Goal: Transaction & Acquisition: Purchase product/service

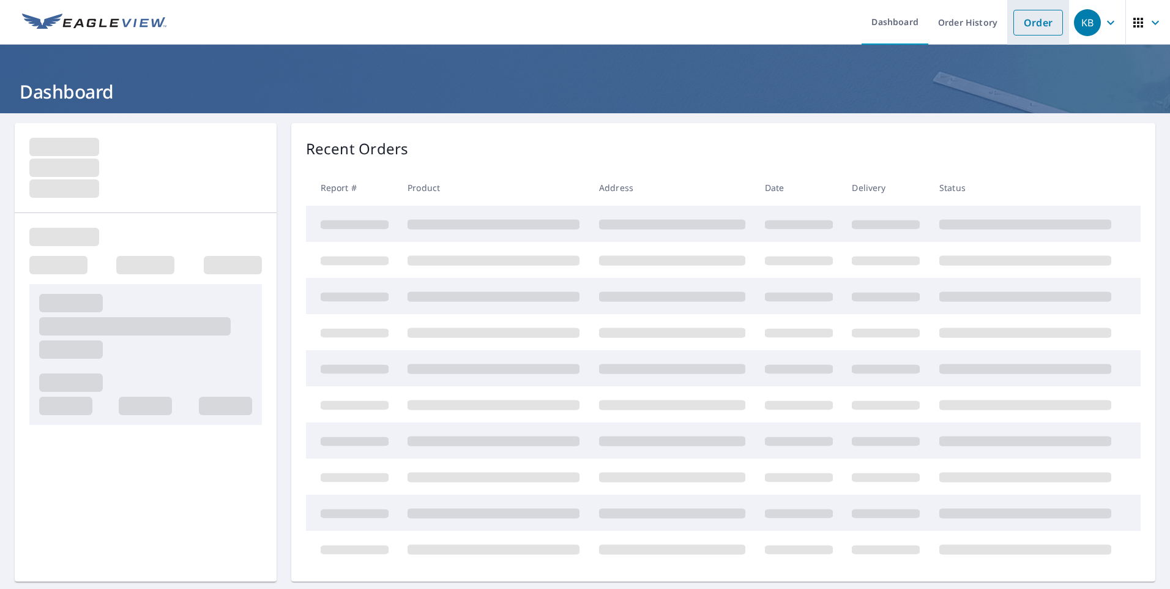
drag, startPoint x: 1020, startPoint y: 35, endPoint x: 1009, endPoint y: 32, distance: 11.4
click at [1020, 35] on link "Order" at bounding box center [1039, 23] width 50 height 26
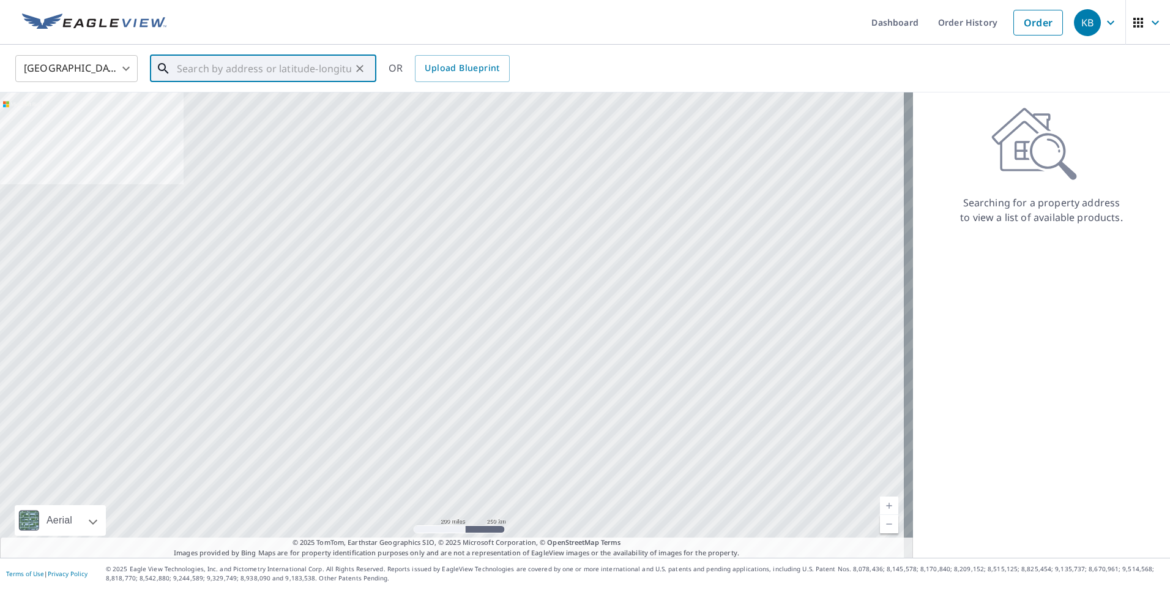
click at [256, 71] on input "text" at bounding box center [264, 68] width 174 height 34
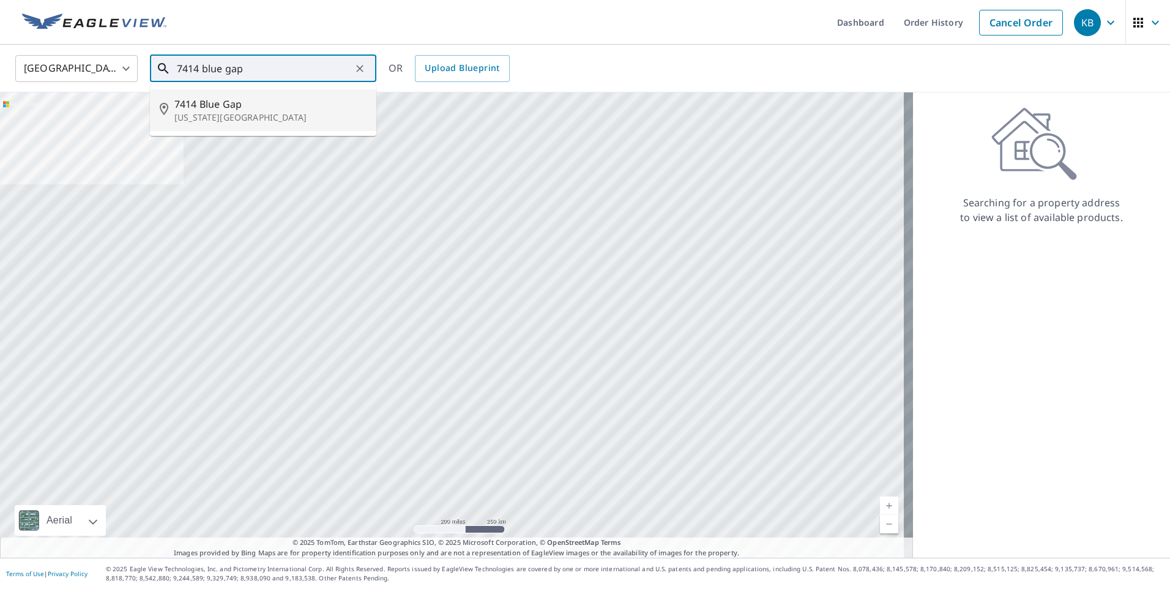
click at [226, 111] on p "[US_STATE][GEOGRAPHIC_DATA]" at bounding box center [270, 117] width 192 height 12
type input "[STREET_ADDRESS][US_STATE]"
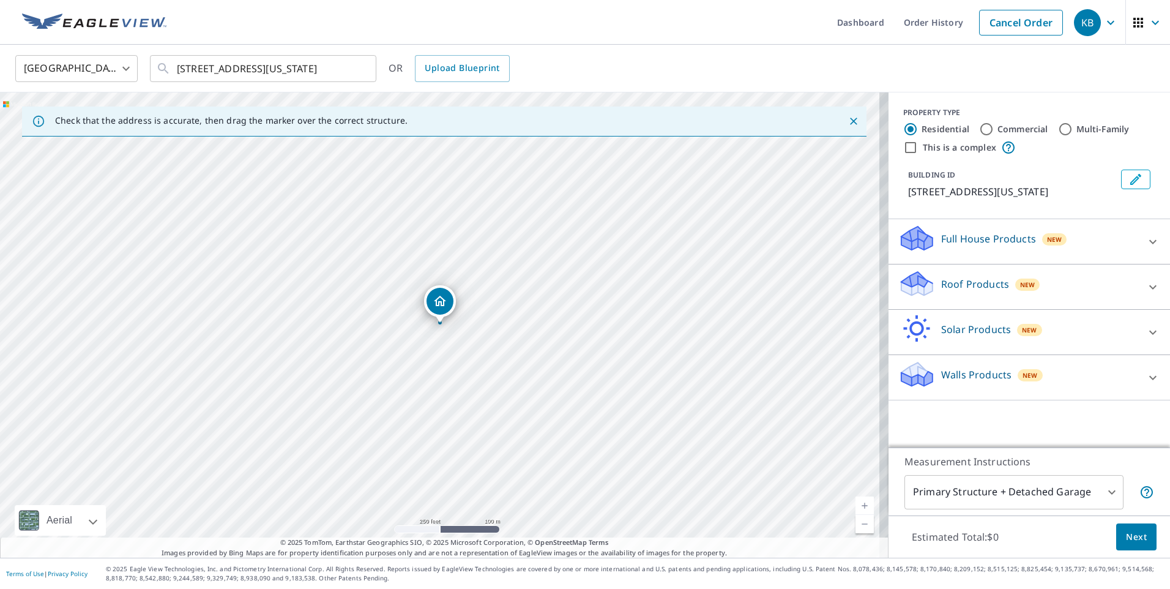
click at [966, 286] on p "Roof Products" at bounding box center [975, 284] width 68 height 15
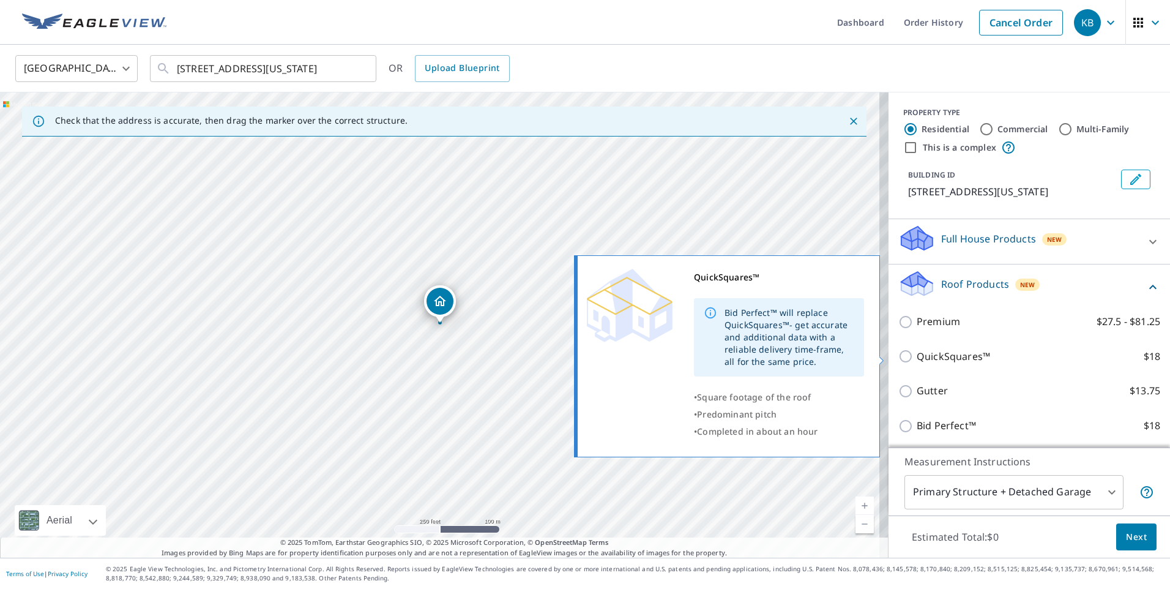
click at [903, 359] on input "QuickSquares™ $18" at bounding box center [908, 356] width 18 height 15
checkbox input "true"
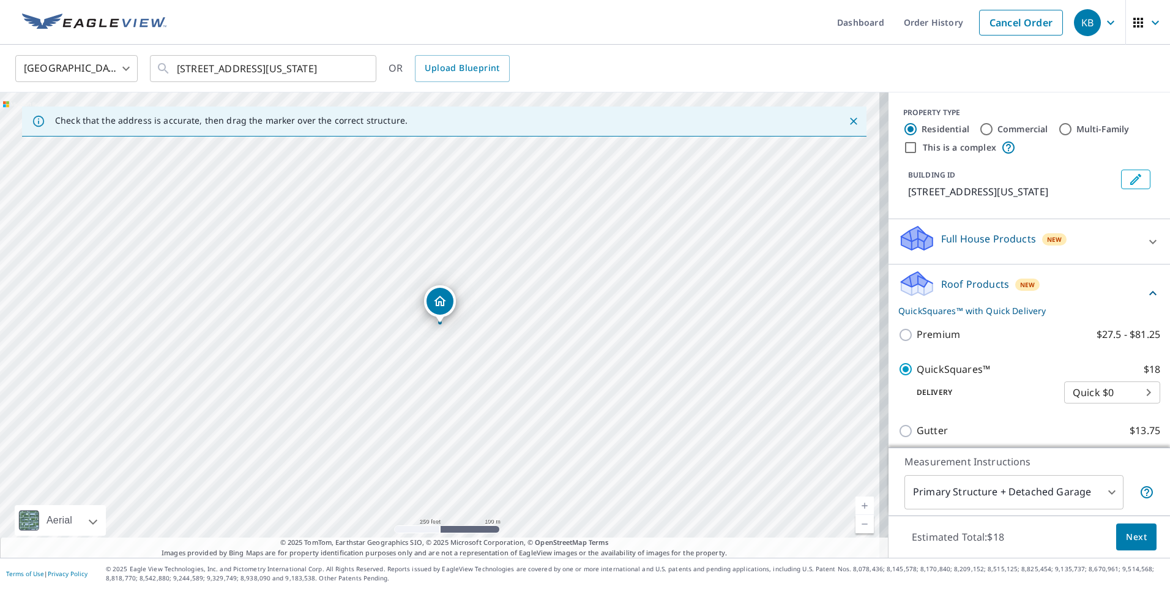
click at [1126, 534] on span "Next" at bounding box center [1136, 536] width 21 height 15
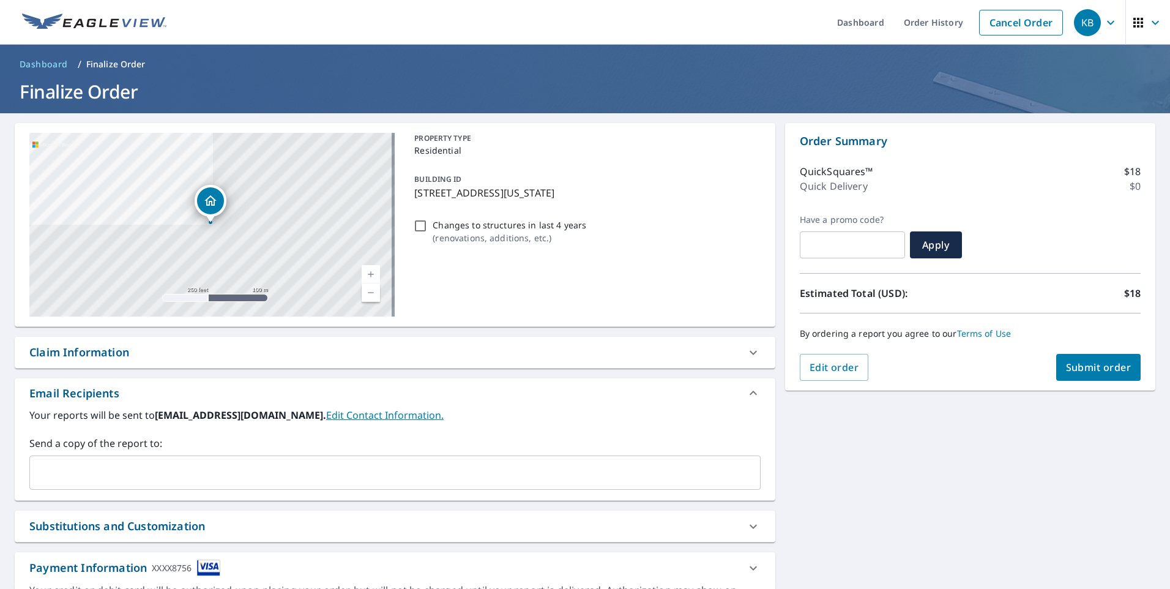
click at [1072, 372] on span "Submit order" at bounding box center [1098, 367] width 65 height 13
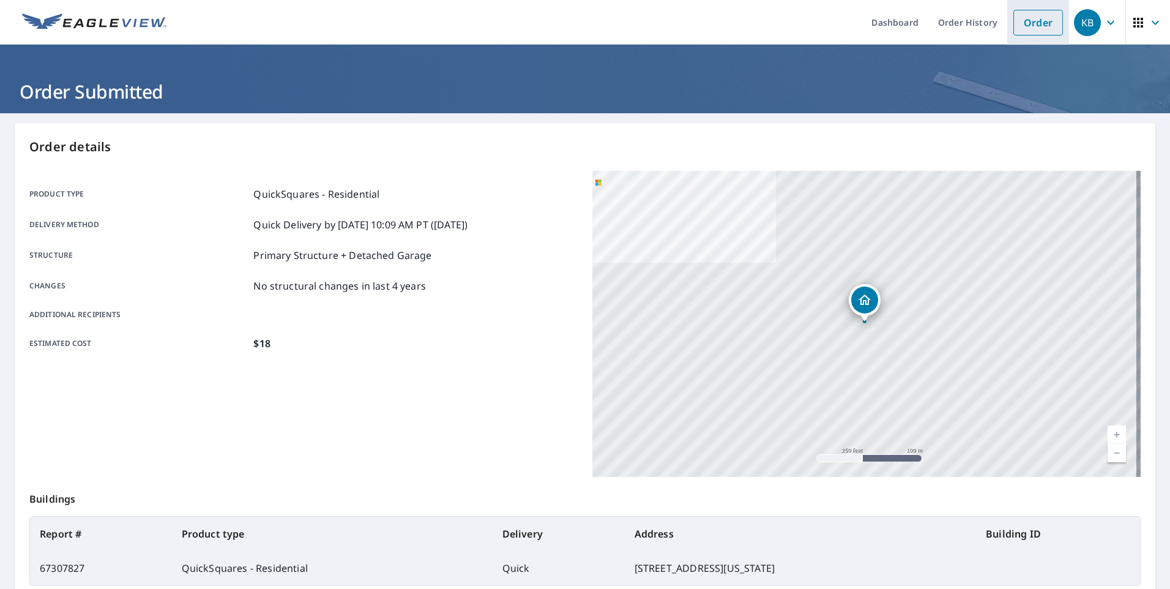
click at [1032, 26] on link "Order" at bounding box center [1039, 23] width 50 height 26
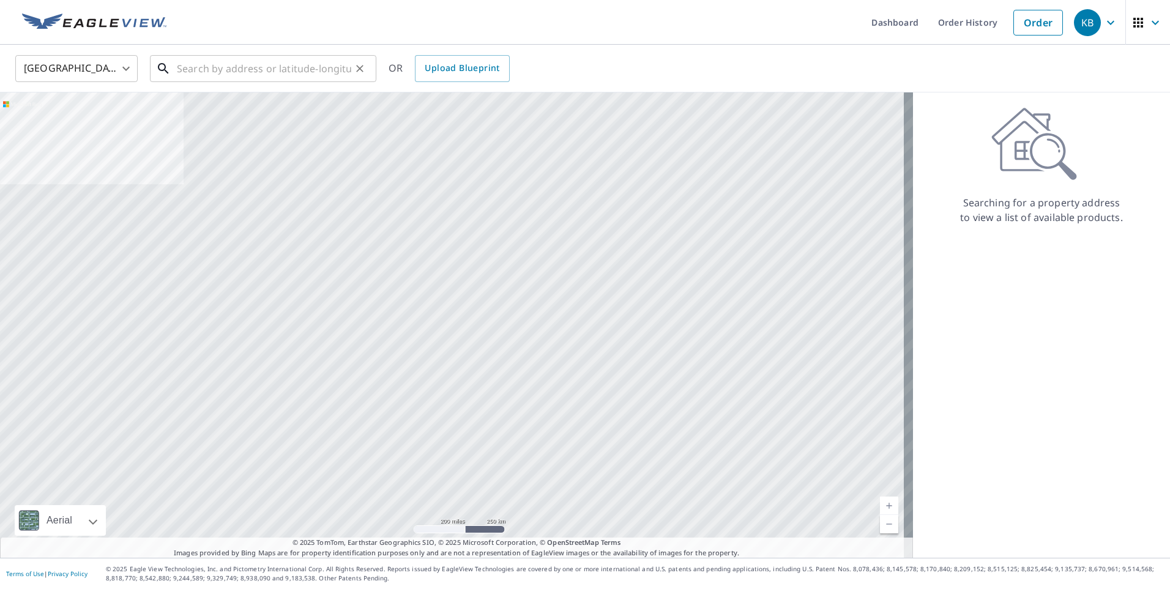
click at [252, 77] on input "text" at bounding box center [264, 68] width 174 height 34
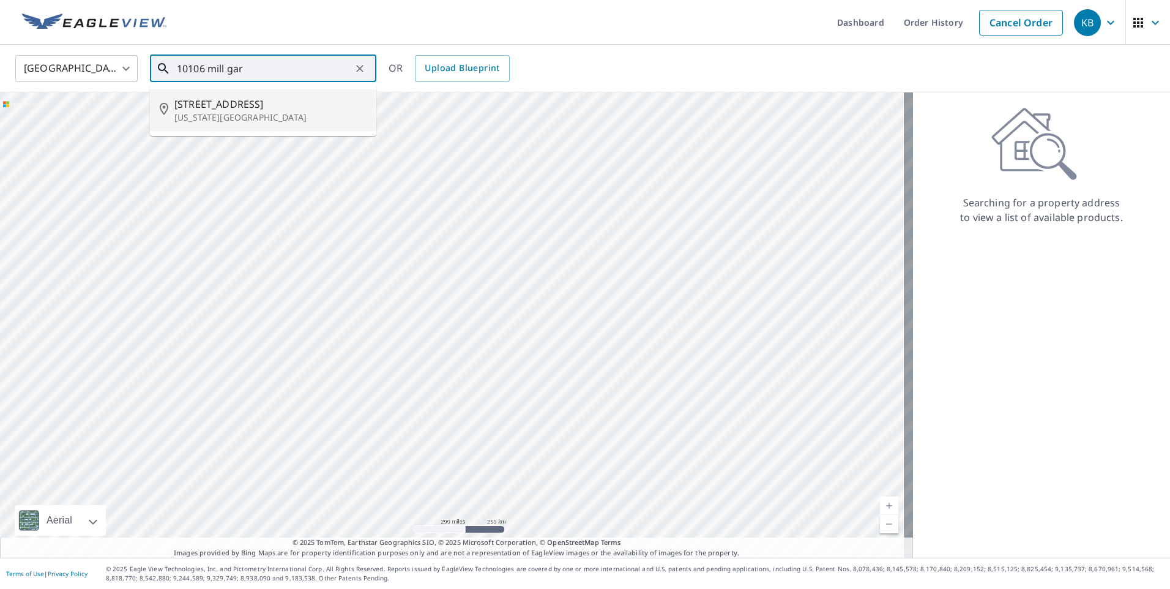
click at [250, 114] on p "[US_STATE][GEOGRAPHIC_DATA]" at bounding box center [270, 117] width 192 height 12
type input "[STREET_ADDRESS][US_STATE]"
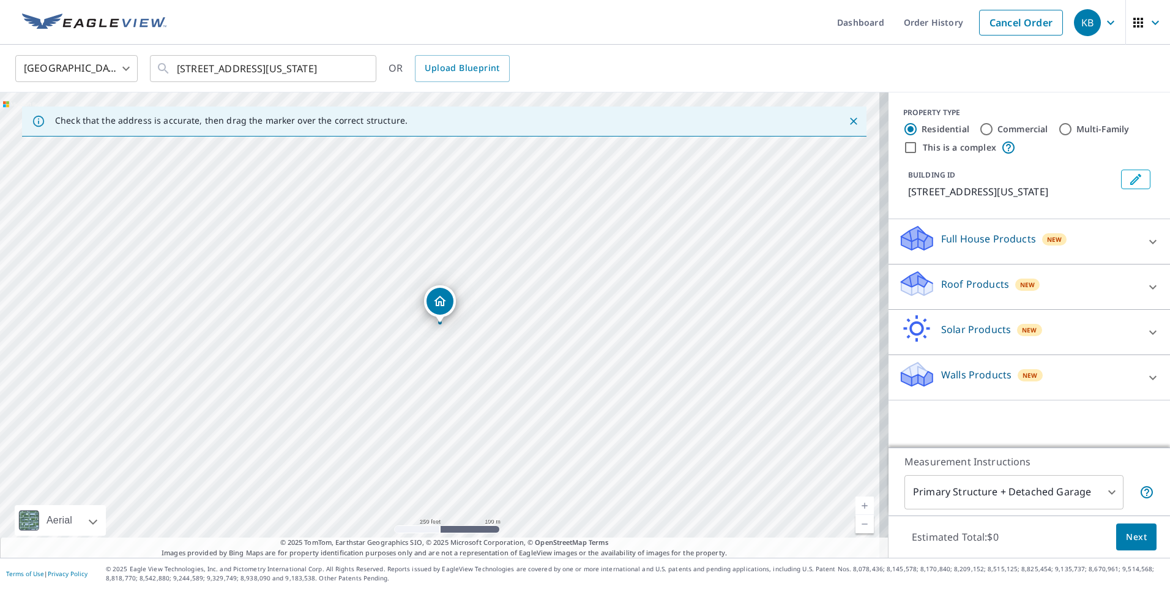
click at [954, 291] on p "Roof Products" at bounding box center [975, 284] width 68 height 15
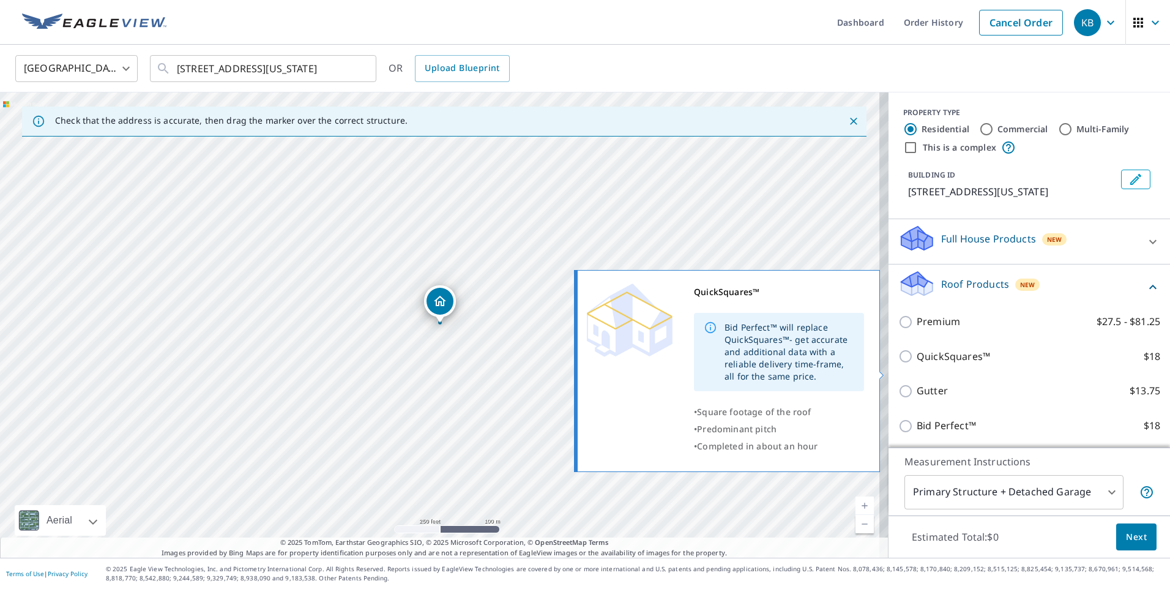
click at [944, 364] on p "QuickSquares™" at bounding box center [953, 356] width 73 height 15
click at [917, 364] on input "QuickSquares™ $18" at bounding box center [908, 356] width 18 height 15
checkbox input "true"
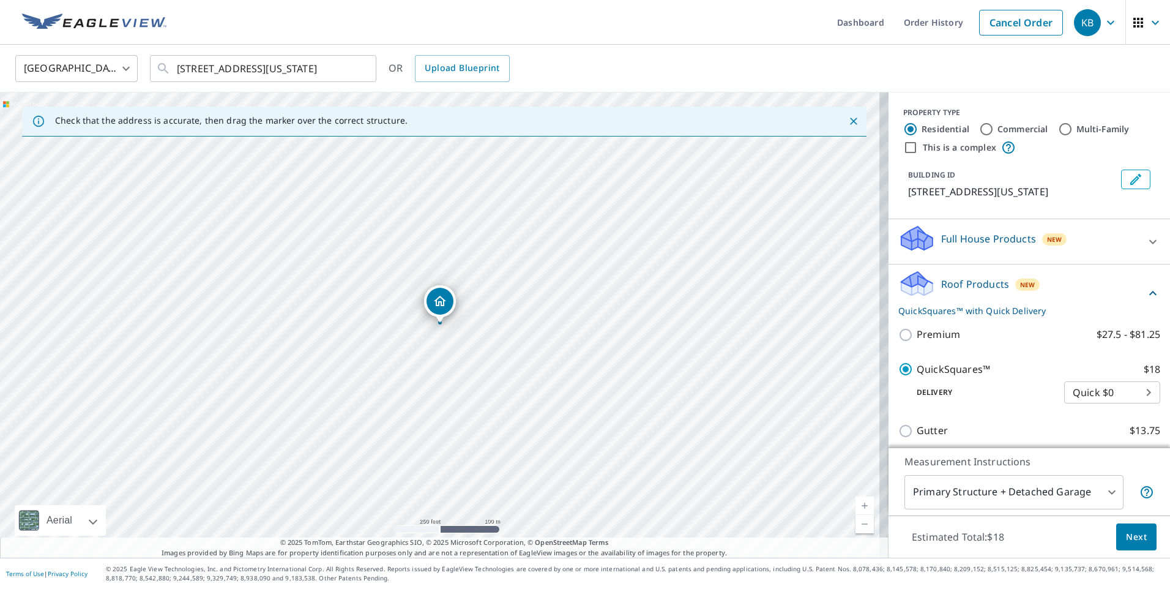
click at [1128, 532] on span "Next" at bounding box center [1136, 536] width 21 height 15
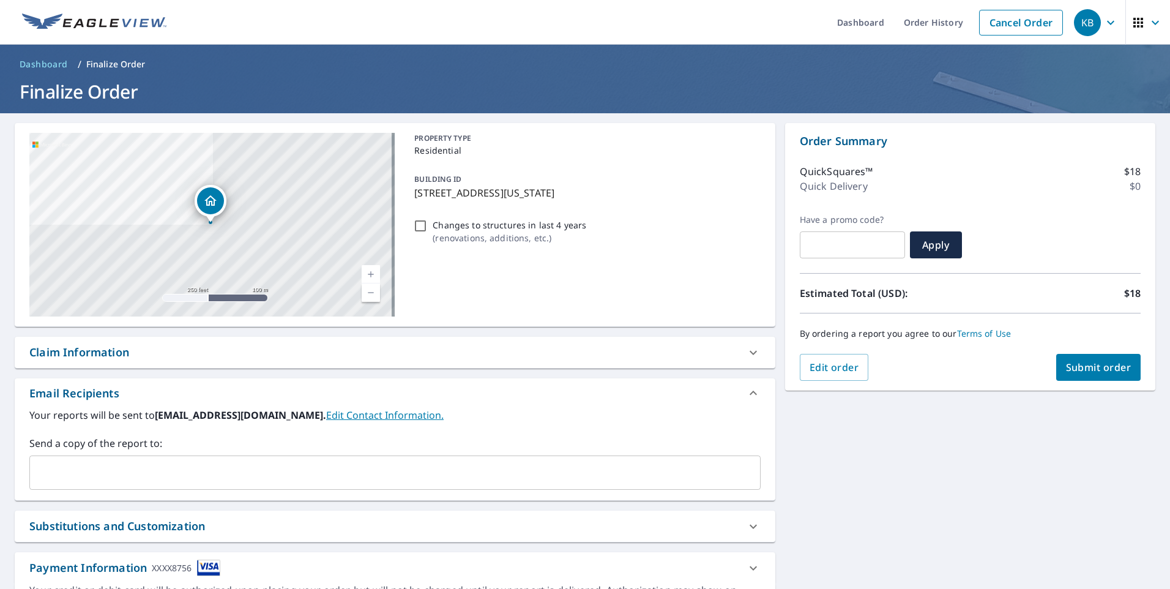
click at [1107, 367] on span "Submit order" at bounding box center [1098, 367] width 65 height 13
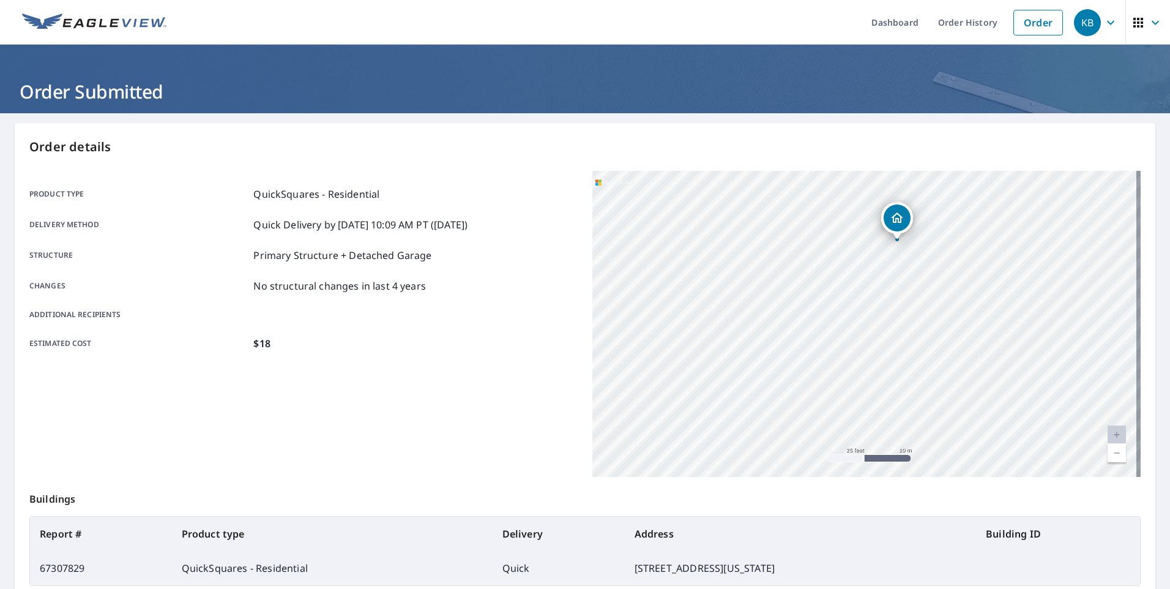
drag, startPoint x: 903, startPoint y: 280, endPoint x: 913, endPoint y: 345, distance: 65.1
click at [913, 345] on div "[STREET_ADDRESS][US_STATE]" at bounding box center [867, 324] width 548 height 306
